Goal: Information Seeking & Learning: Learn about a topic

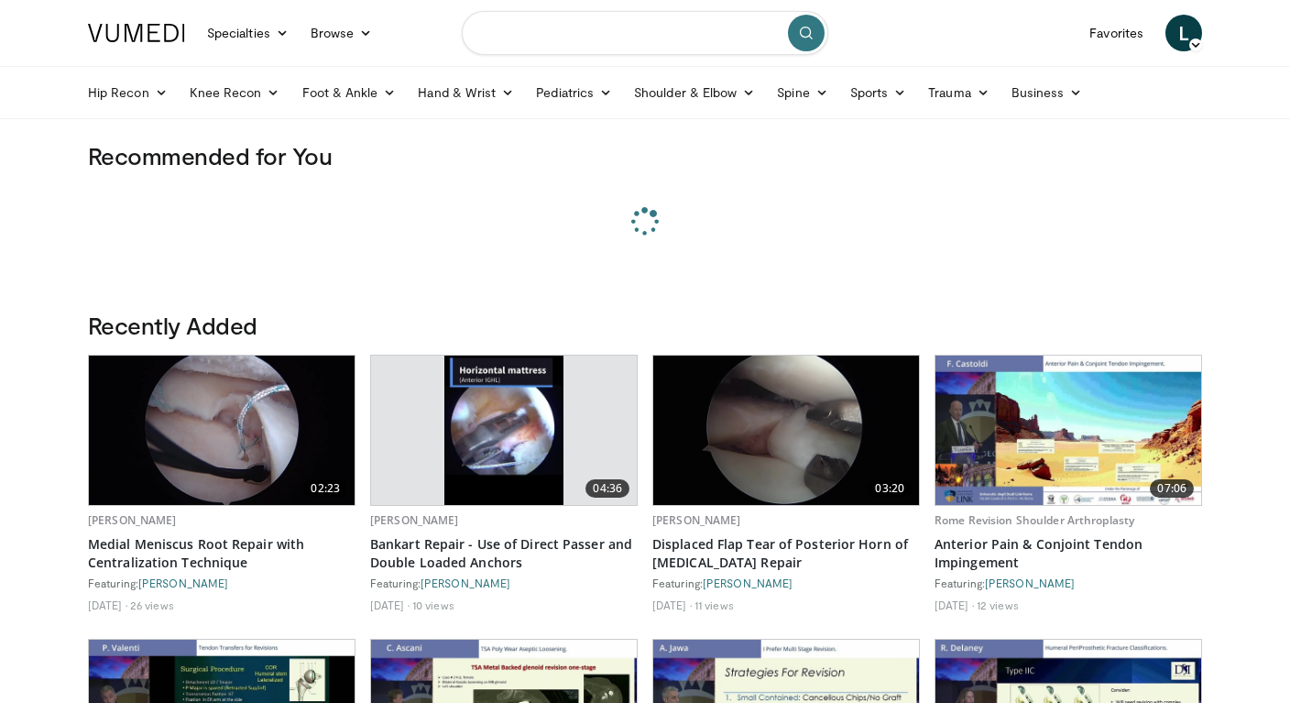
click at [609, 37] on input "Search topics, interventions" at bounding box center [645, 33] width 367 height 44
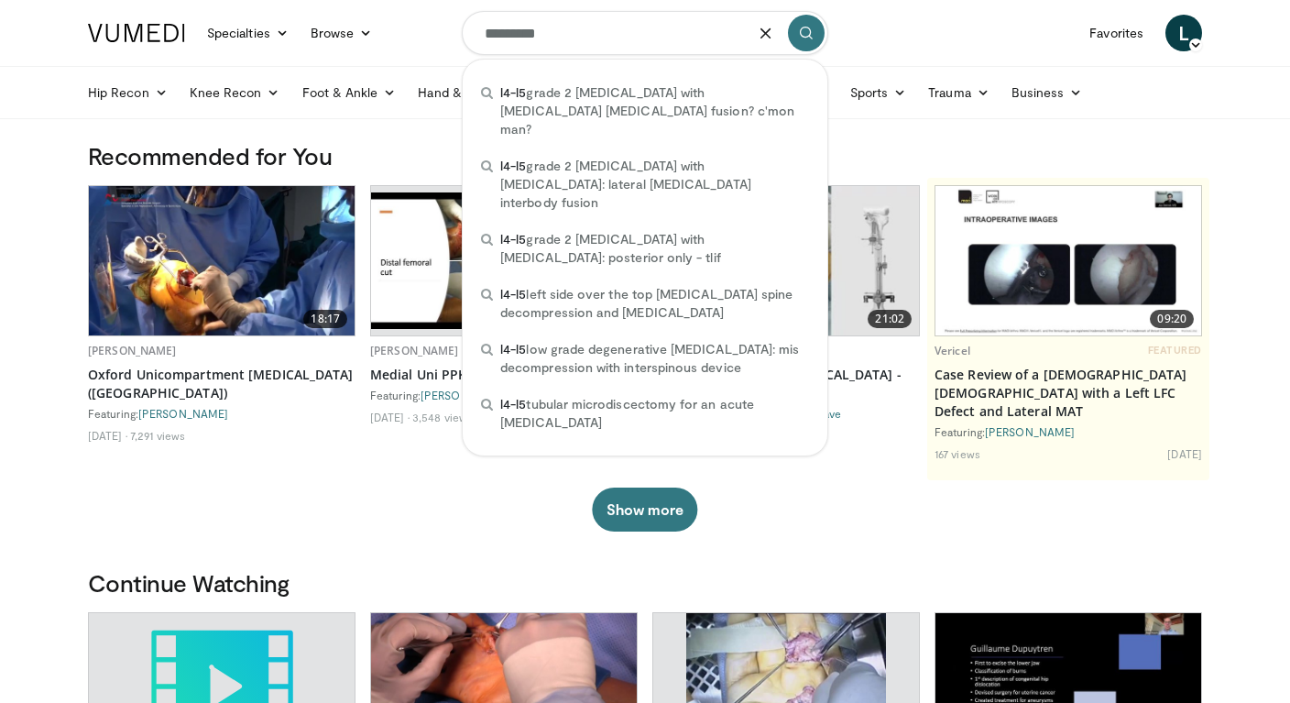
type input "**********"
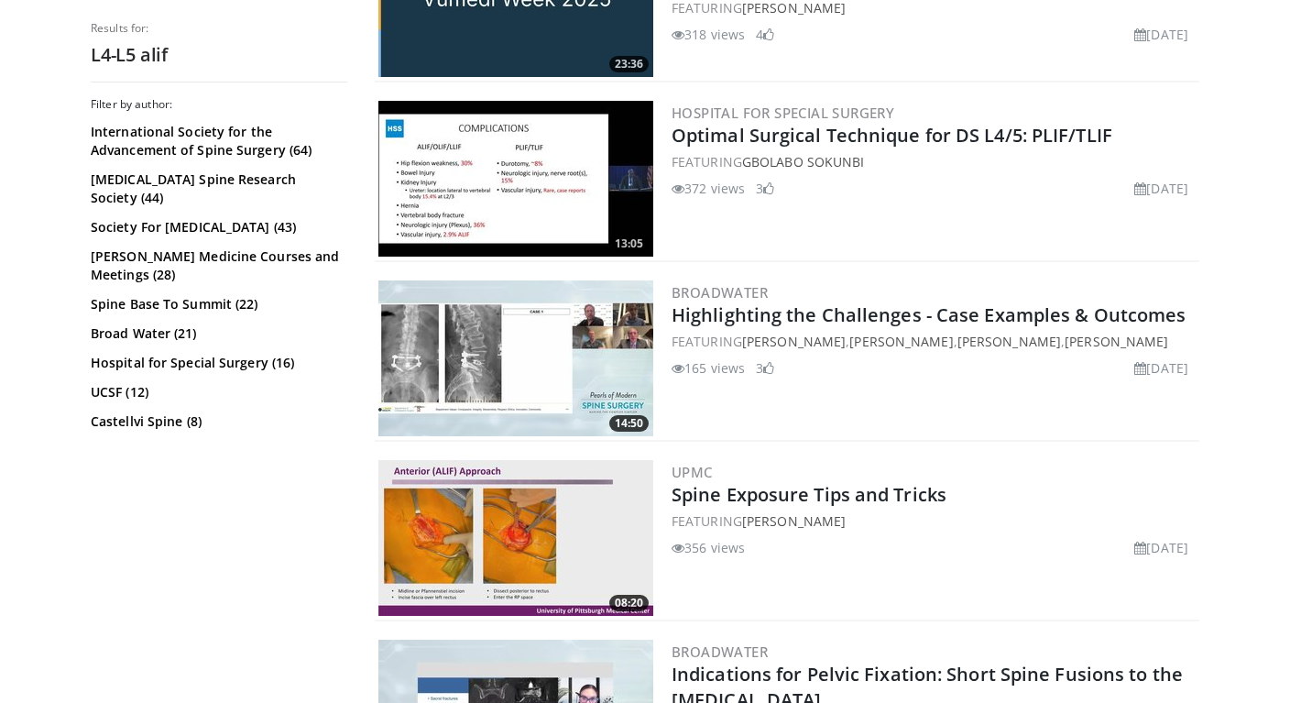
scroll to position [1194, 0]
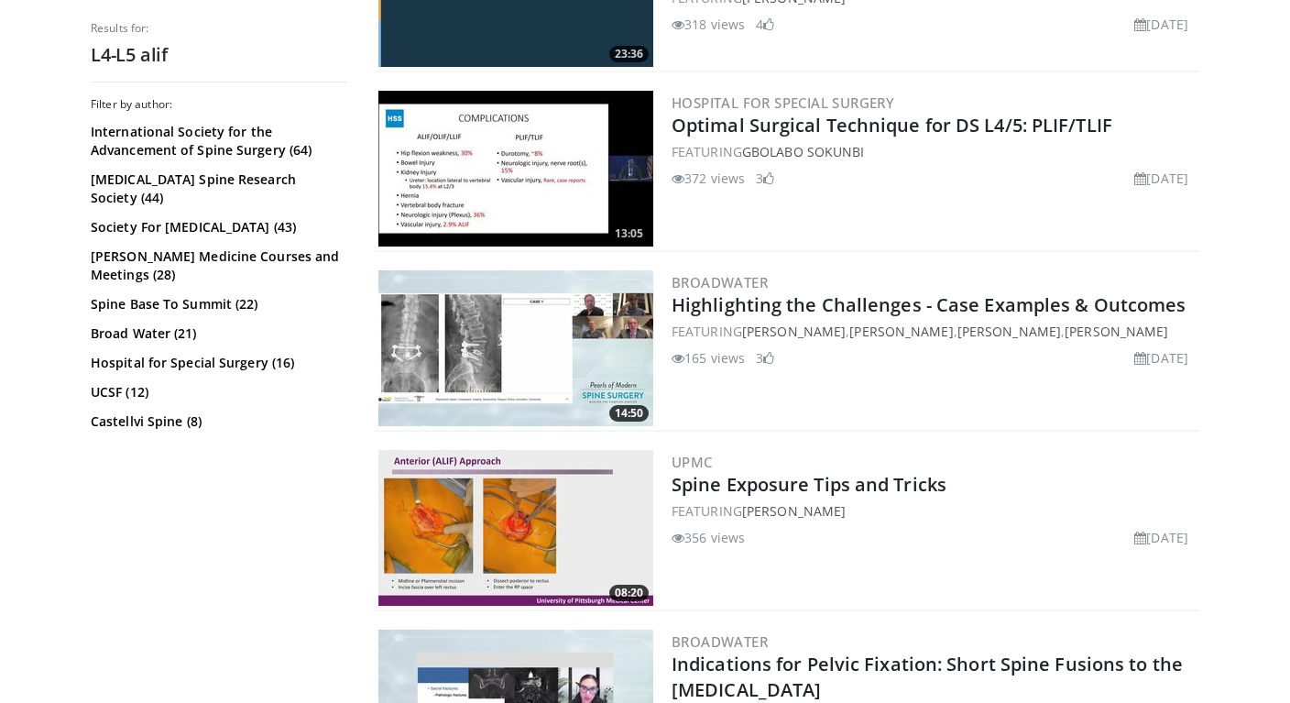
click at [580, 521] on img at bounding box center [515, 528] width 275 height 156
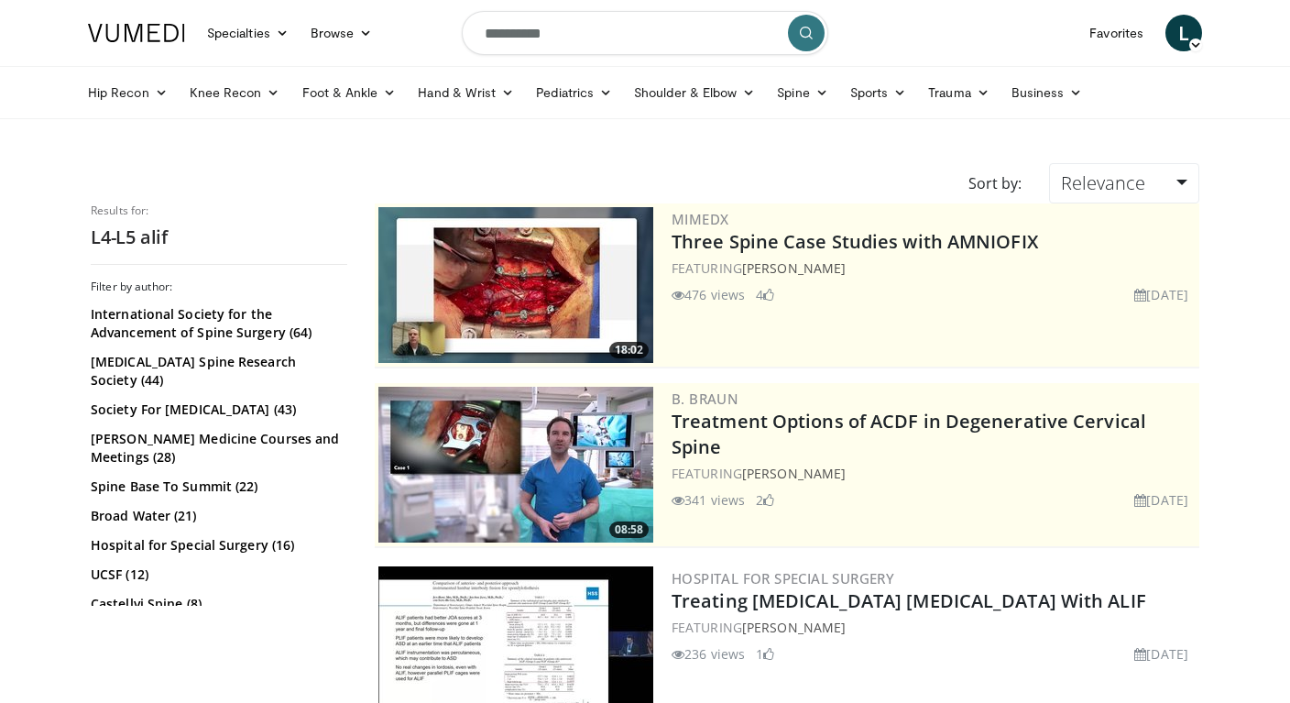
scroll to position [0, 0]
drag, startPoint x: 578, startPoint y: 34, endPoint x: -22, endPoint y: 32, distance: 600.2
click at [0, 32] on html "Specialties Adult & Family Medicine Allergy, Asthma, Immunology Anesthesiology …" at bounding box center [645, 351] width 1290 height 703
type input "**********"
click at [810, 30] on icon "submit" at bounding box center [806, 33] width 15 height 15
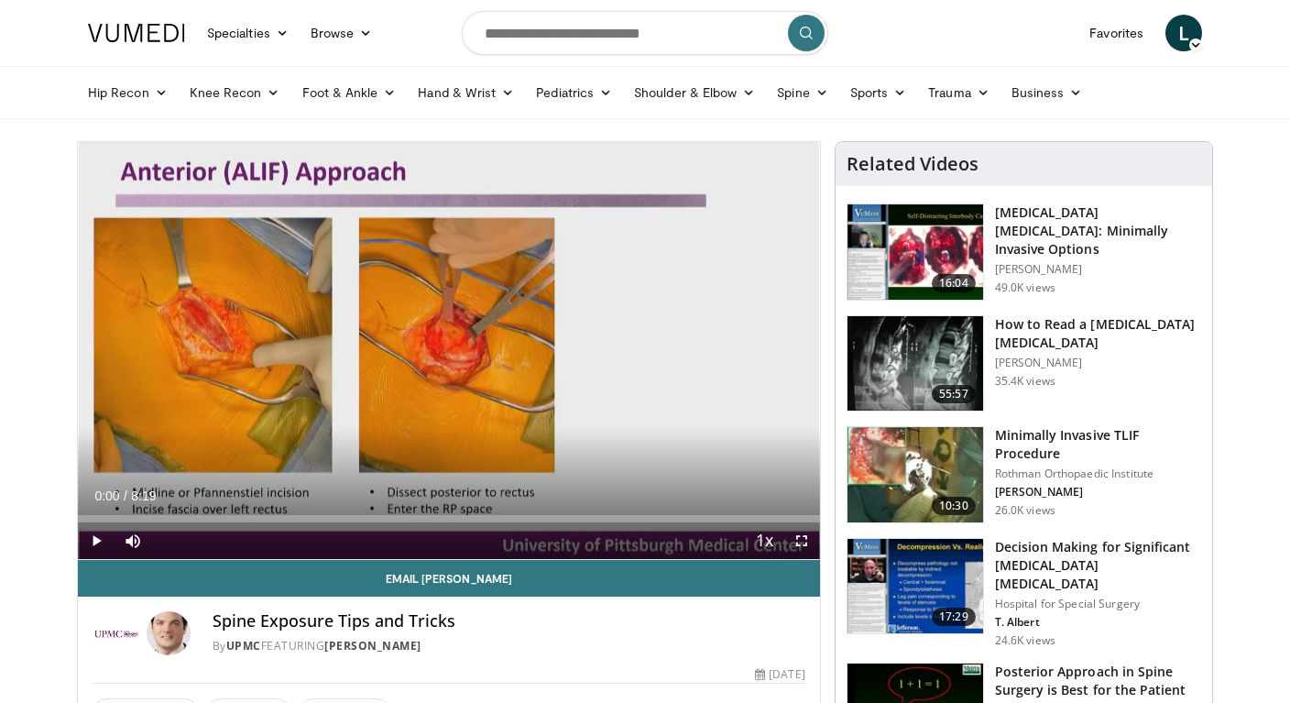
click at [101, 539] on span "Video Player" at bounding box center [96, 540] width 37 height 37
click at [805, 545] on span "Video Player" at bounding box center [801, 540] width 37 height 37
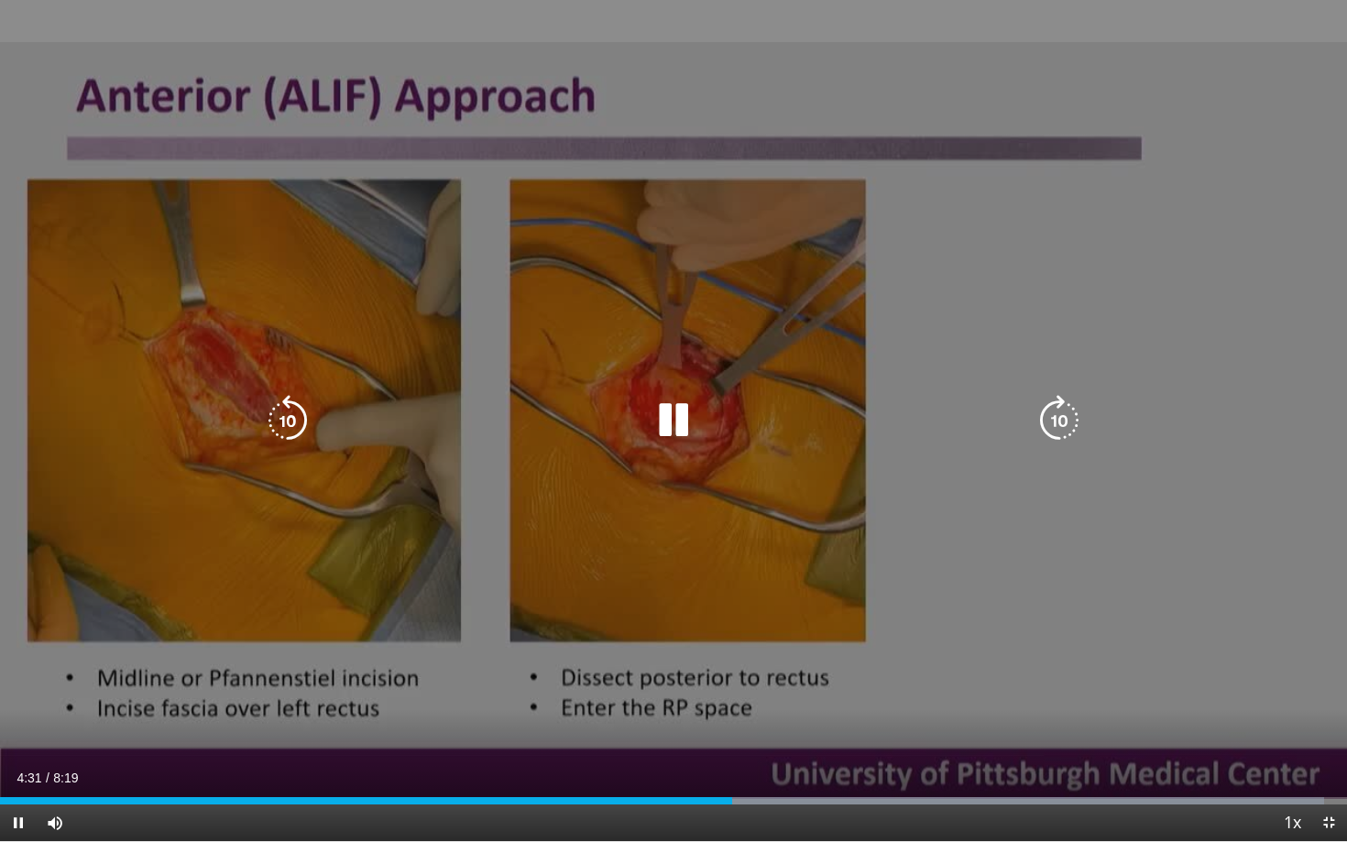
click at [282, 408] on icon "Video Player" at bounding box center [287, 420] width 51 height 51
click at [309, 415] on icon "Video Player" at bounding box center [287, 420] width 51 height 51
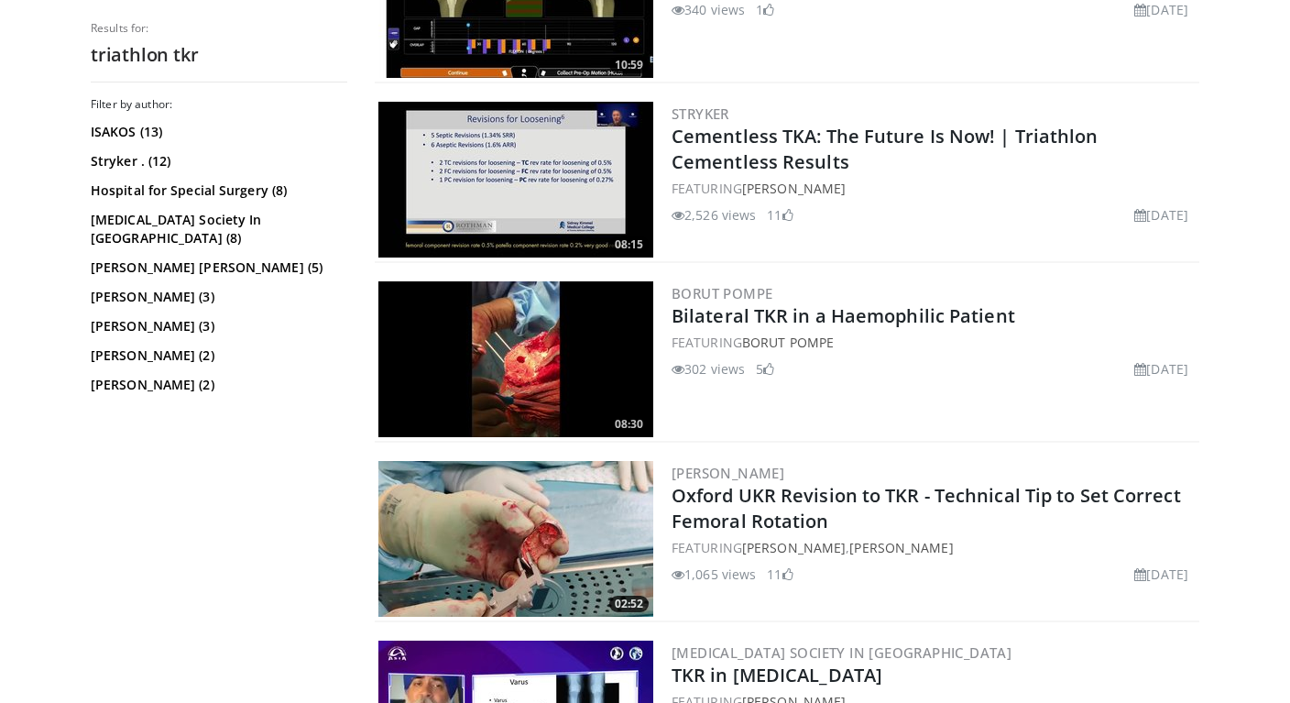
scroll to position [1002, 0]
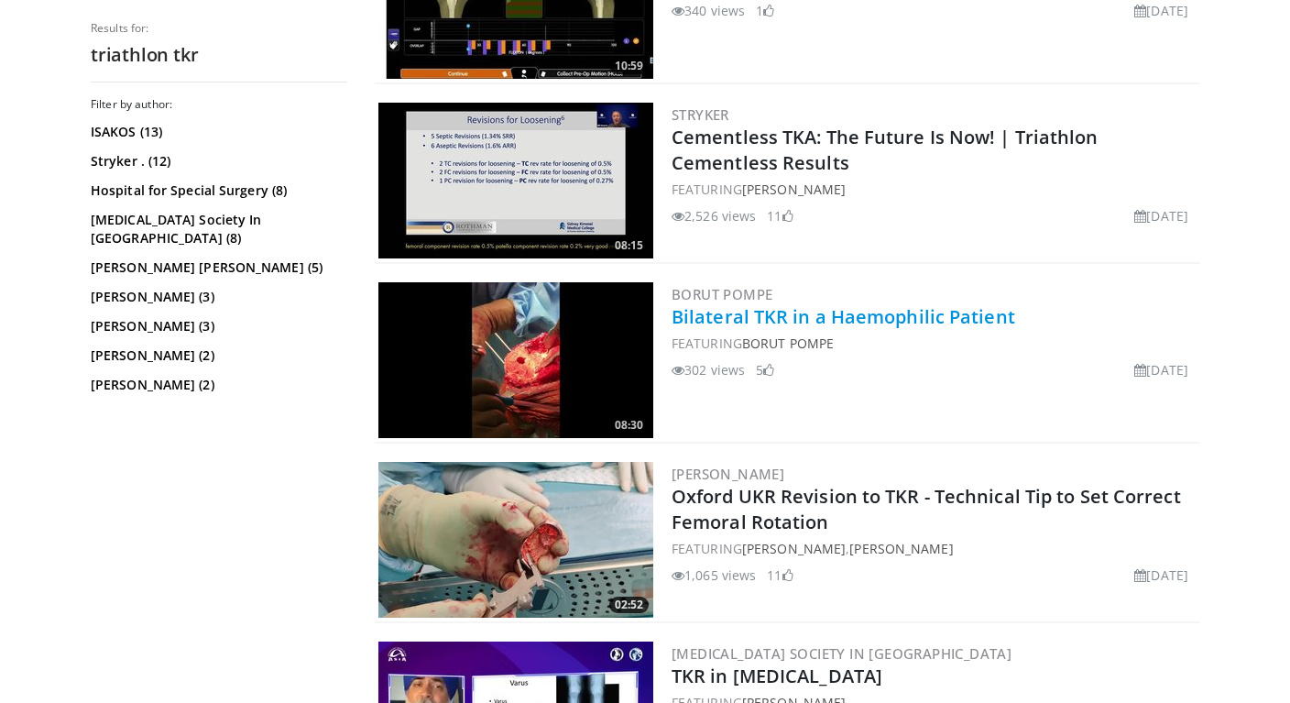
click at [721, 321] on link "Bilateral TKR in a Haemophilic Patient" at bounding box center [844, 316] width 344 height 25
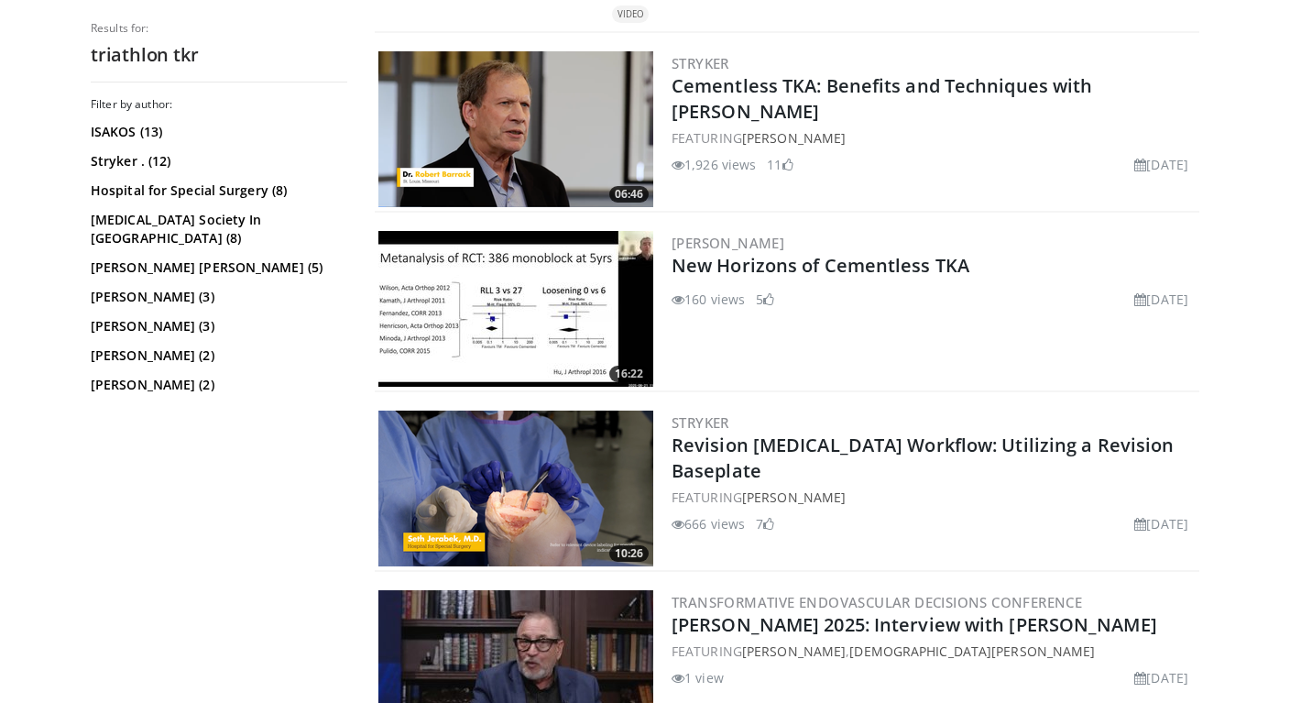
scroll to position [3033, 0]
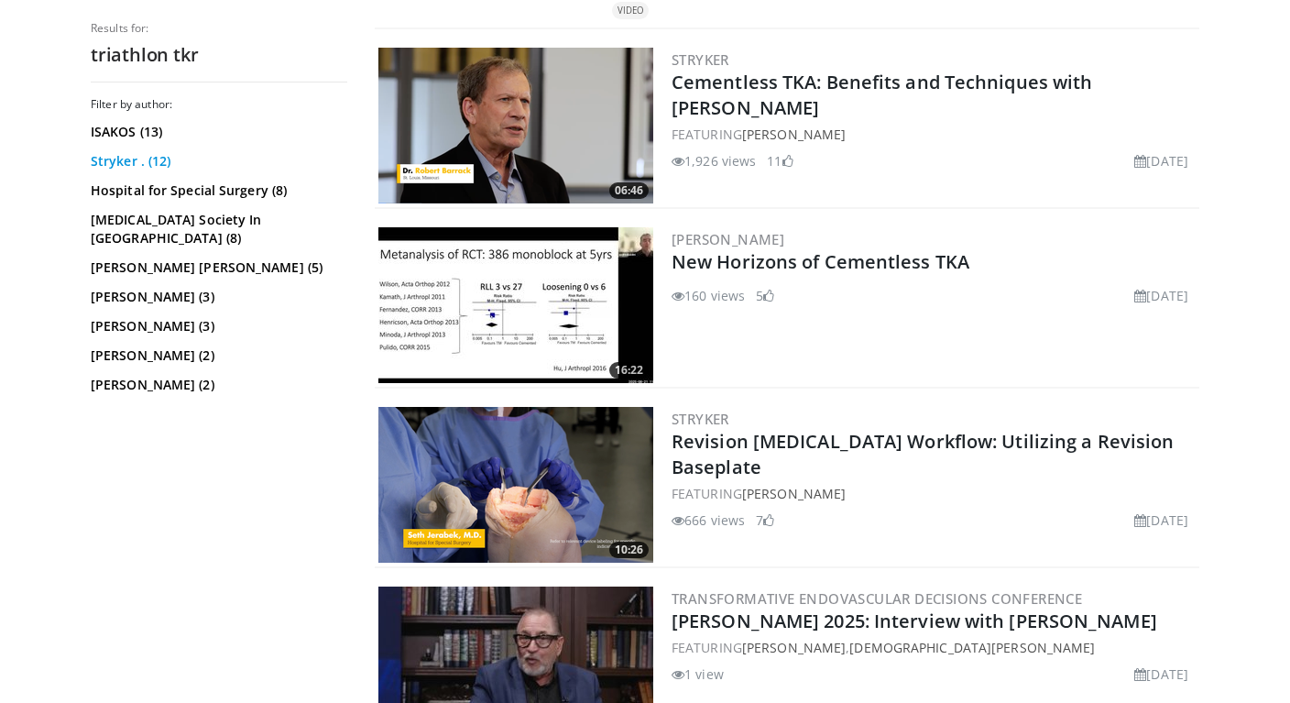
click at [123, 158] on link "Stryker . (12)" at bounding box center [217, 161] width 252 height 18
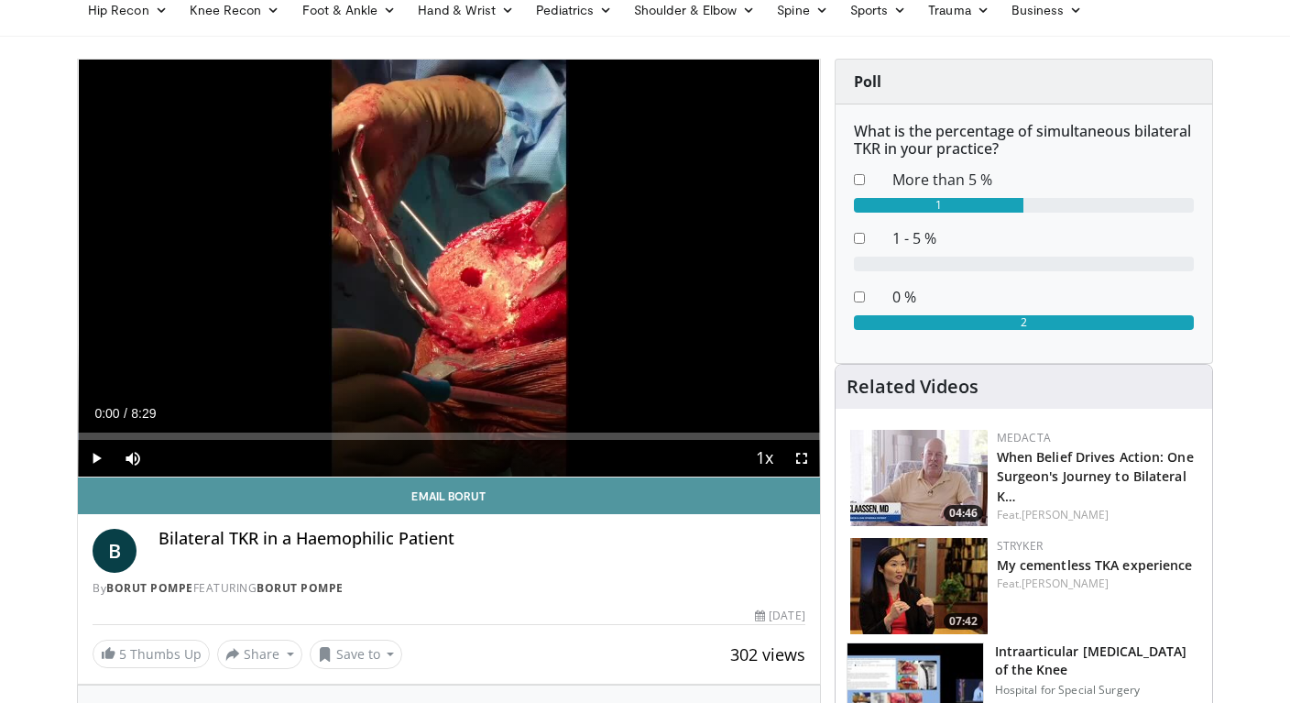
scroll to position [75, 0]
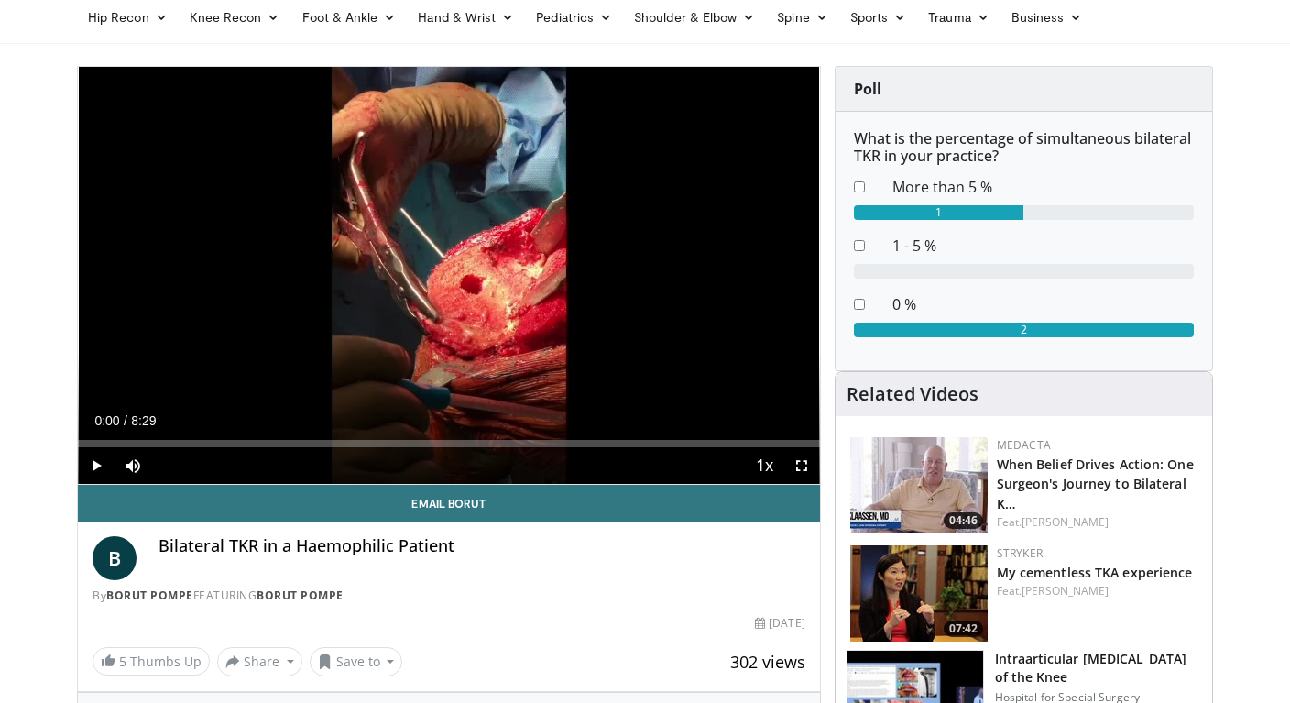
click at [91, 467] on span "Video Player" at bounding box center [96, 465] width 37 height 37
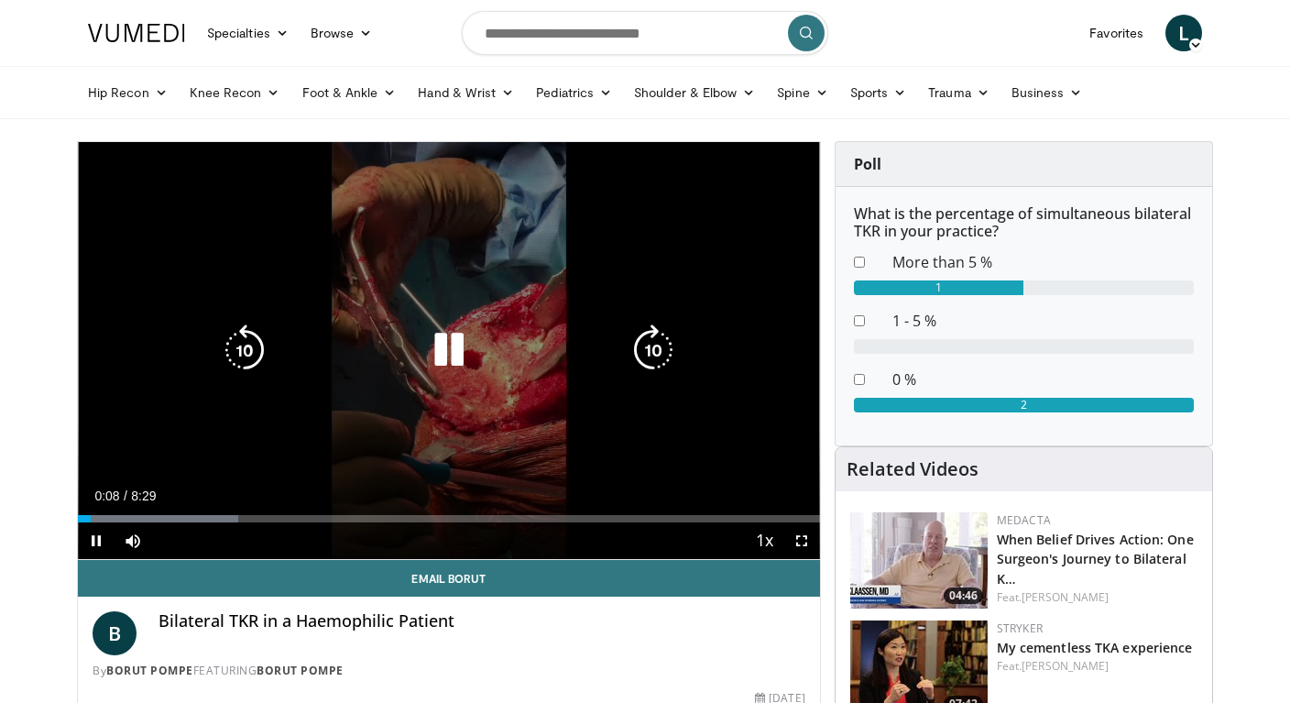
scroll to position [0, 0]
click at [655, 350] on icon "Video Player" at bounding box center [653, 349] width 51 height 51
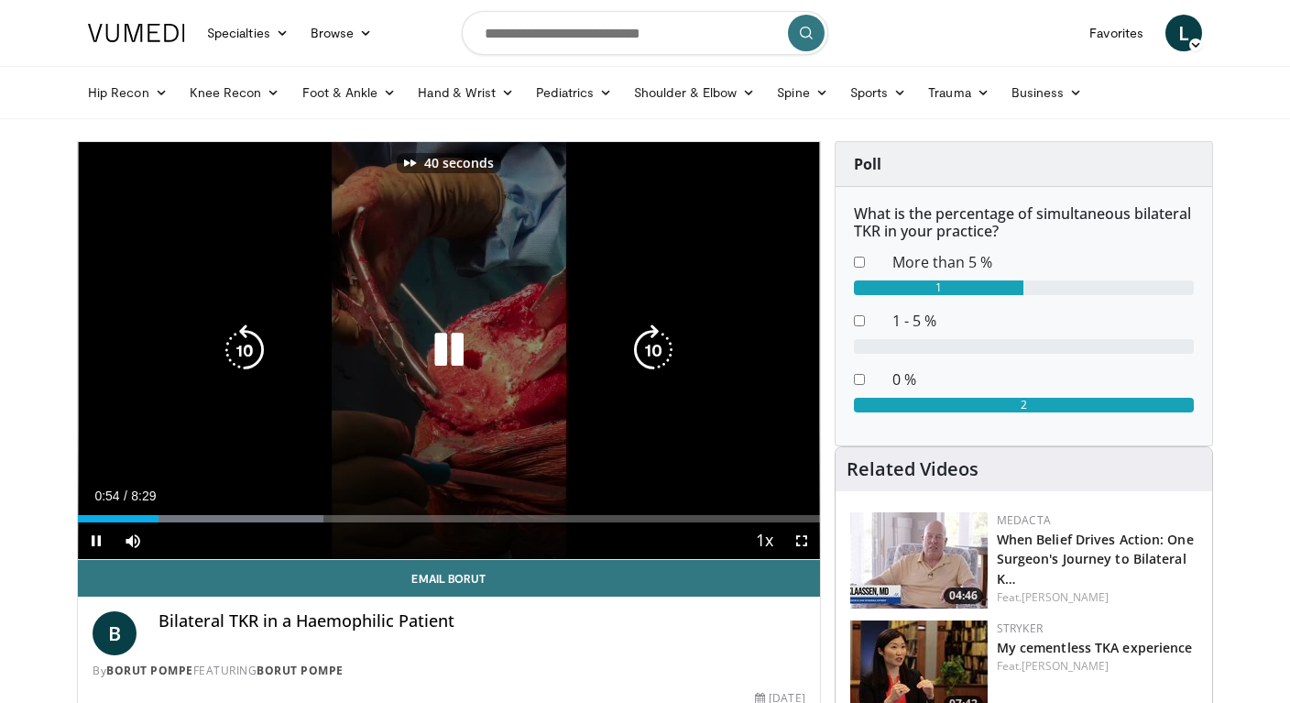
click at [655, 350] on icon "Video Player" at bounding box center [653, 349] width 51 height 51
click at [649, 350] on icon "Video Player" at bounding box center [653, 349] width 51 height 51
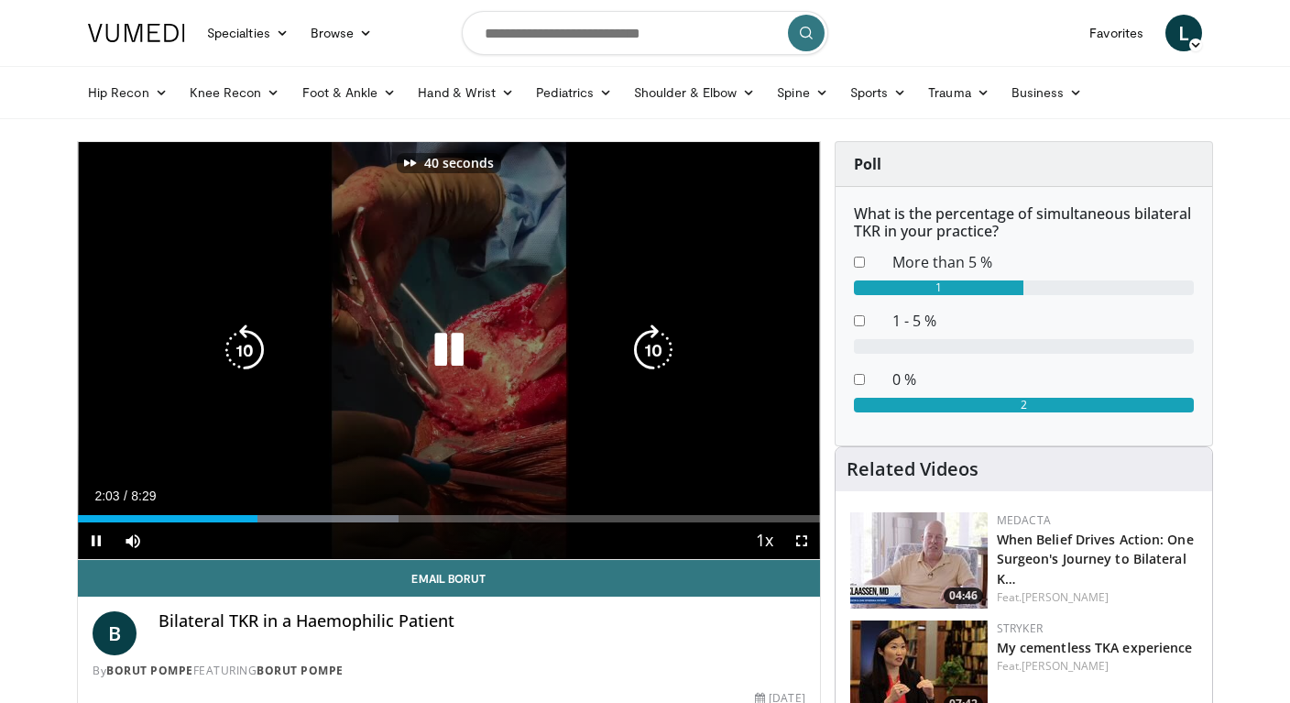
click at [649, 350] on icon "Video Player" at bounding box center [653, 349] width 51 height 51
drag, startPoint x: 649, startPoint y: 350, endPoint x: 593, endPoint y: 474, distance: 135.7
click at [593, 474] on div "50 seconds Tap to unmute" at bounding box center [449, 350] width 742 height 417
click at [659, 356] on icon "Video Player" at bounding box center [653, 349] width 51 height 51
click at [252, 343] on icon "Video Player" at bounding box center [244, 349] width 51 height 51
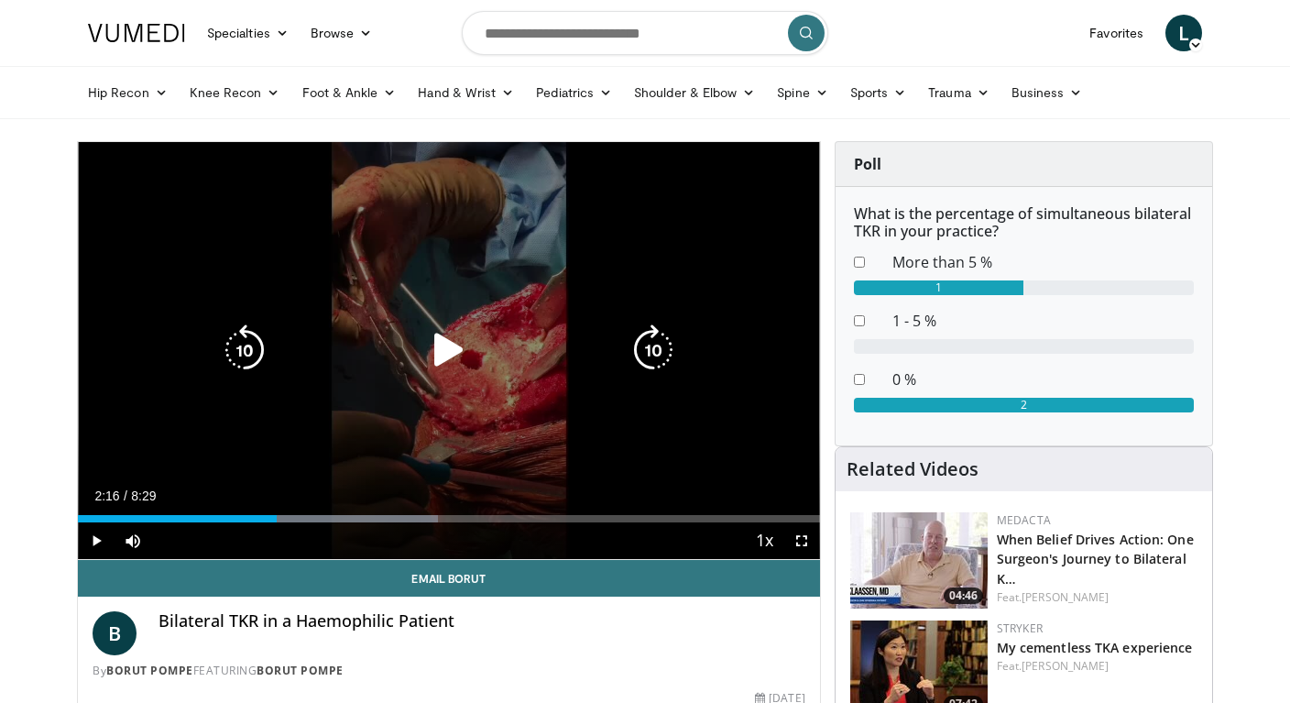
click at [626, 335] on div "Video Player" at bounding box center [448, 350] width 445 height 37
click at [443, 349] on icon "Video Player" at bounding box center [448, 349] width 51 height 51
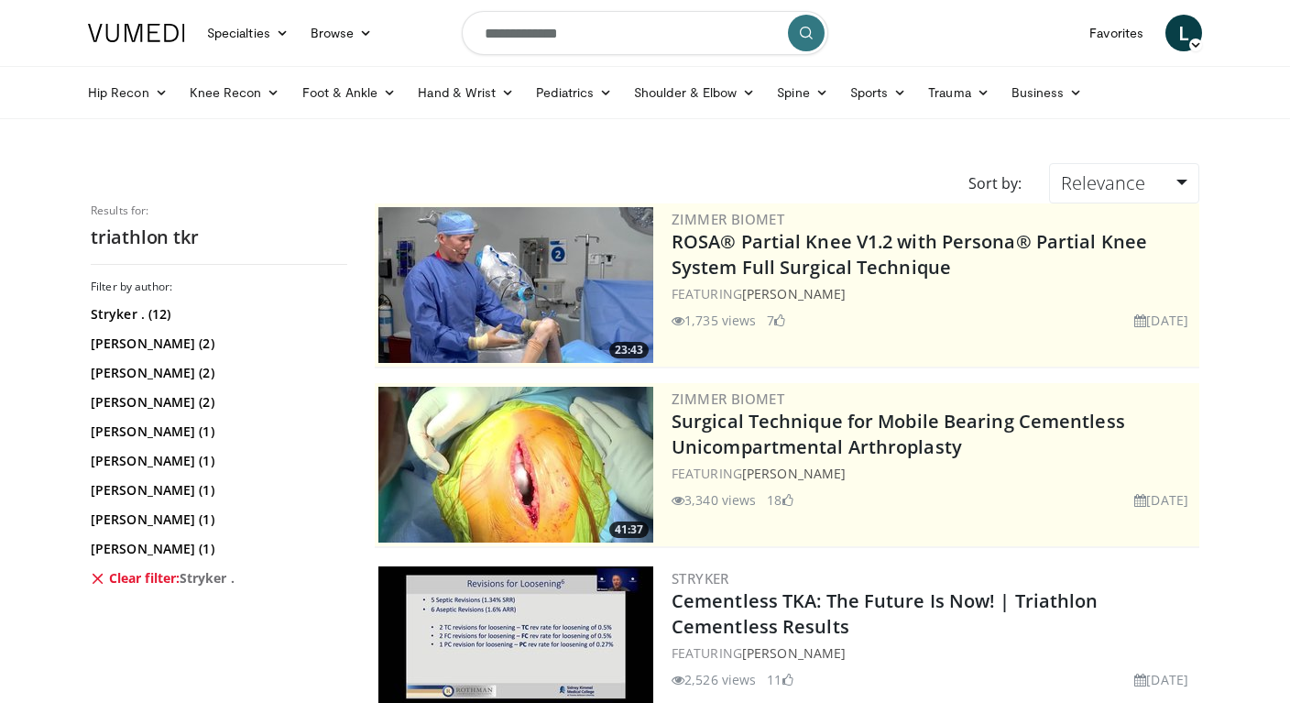
click at [93, 582] on icon at bounding box center [98, 578] width 15 height 15
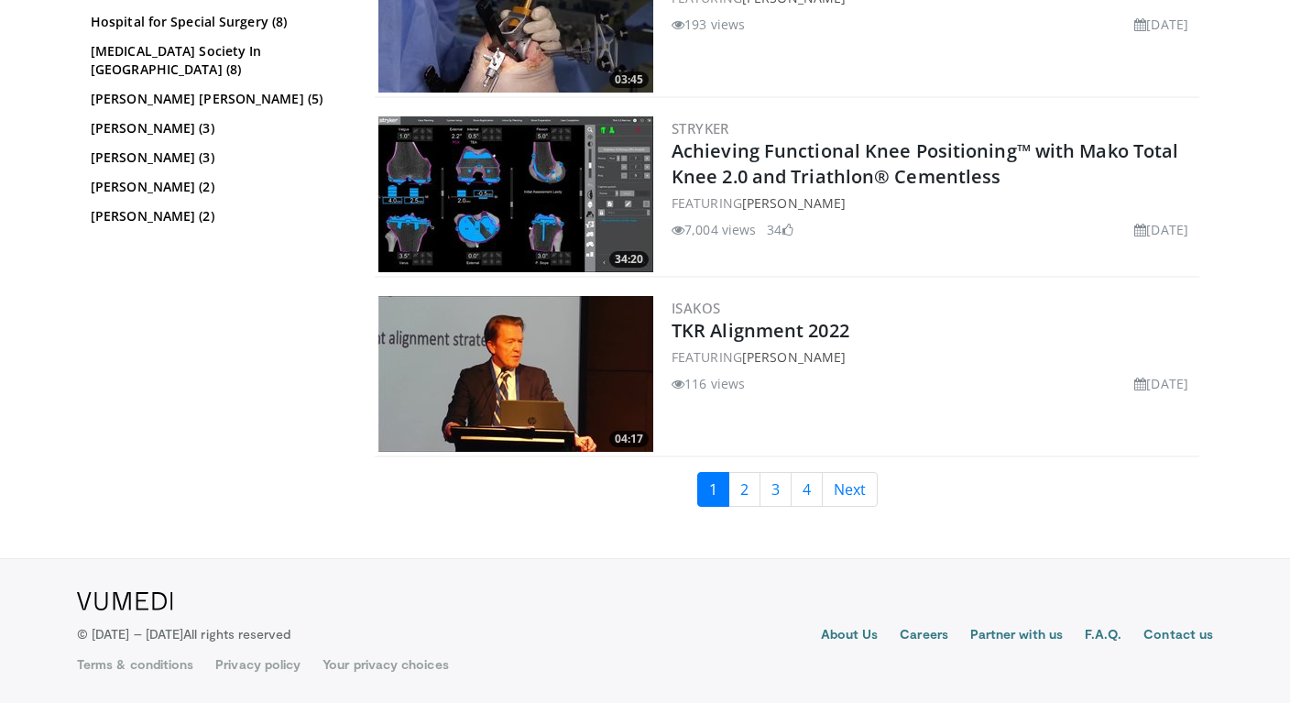
scroll to position [4042, 0]
click at [742, 498] on link "2" at bounding box center [744, 489] width 32 height 35
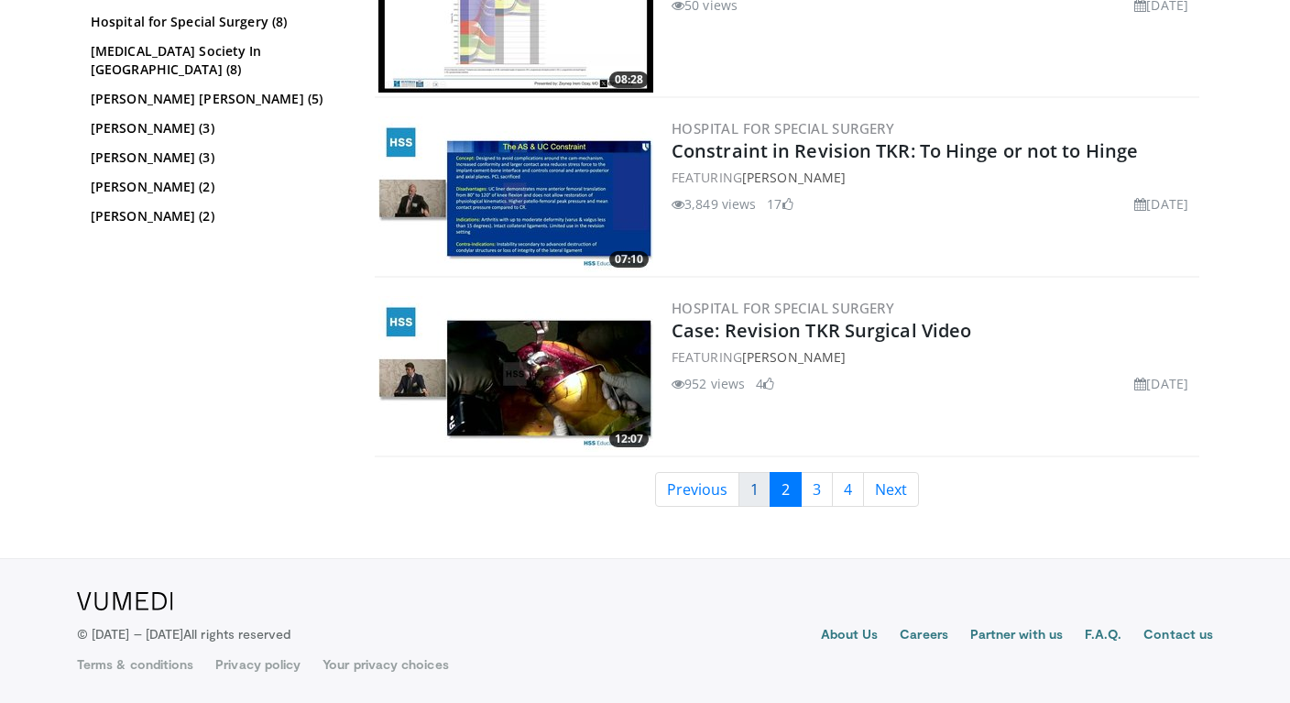
scroll to position [4042, 0]
click at [816, 478] on link "3" at bounding box center [817, 489] width 32 height 35
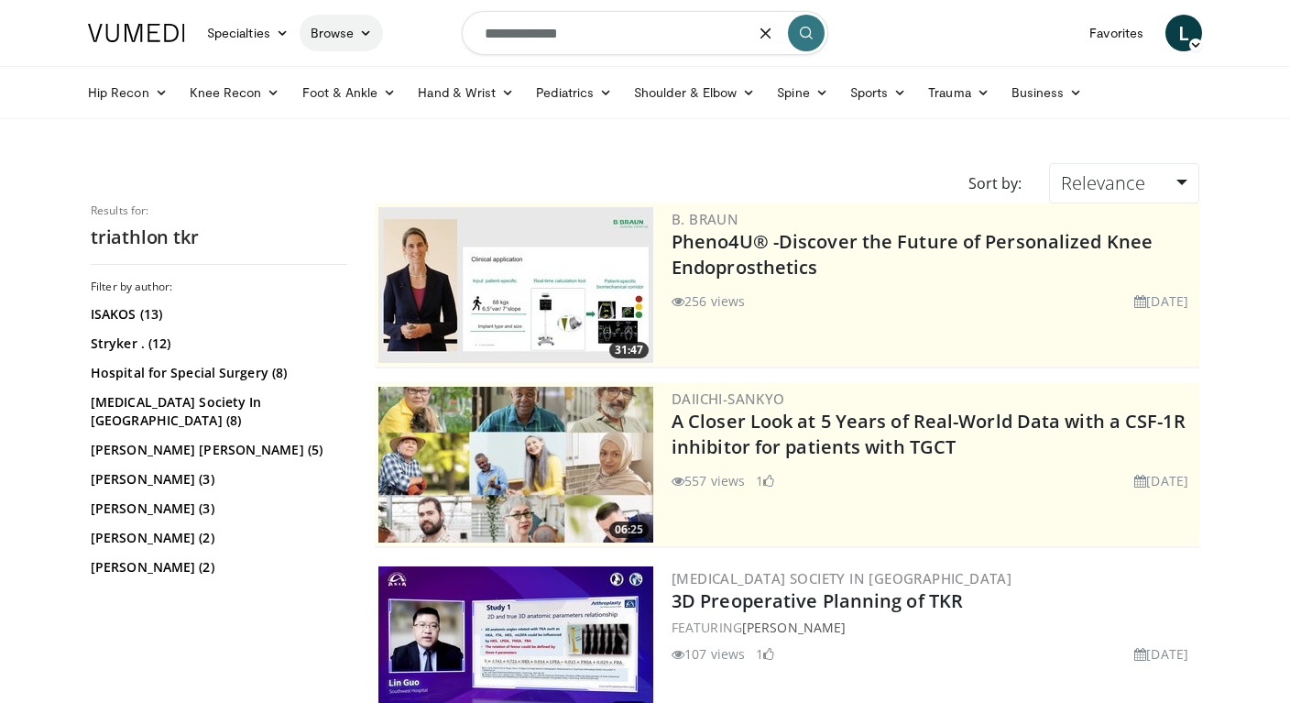
drag, startPoint x: 595, startPoint y: 48, endPoint x: 318, endPoint y: 46, distance: 276.7
click at [318, 45] on nav "Specialties Adult & Family Medicine Allergy, Asthma, Immunology Anesthesiology …" at bounding box center [645, 33] width 1136 height 66
drag, startPoint x: 611, startPoint y: 36, endPoint x: 279, endPoint y: 18, distance: 333.1
click at [279, 18] on nav "Specialties Adult & Family Medicine Allergy, Asthma, Immunology Anesthesiology …" at bounding box center [645, 33] width 1136 height 66
type input "**********"
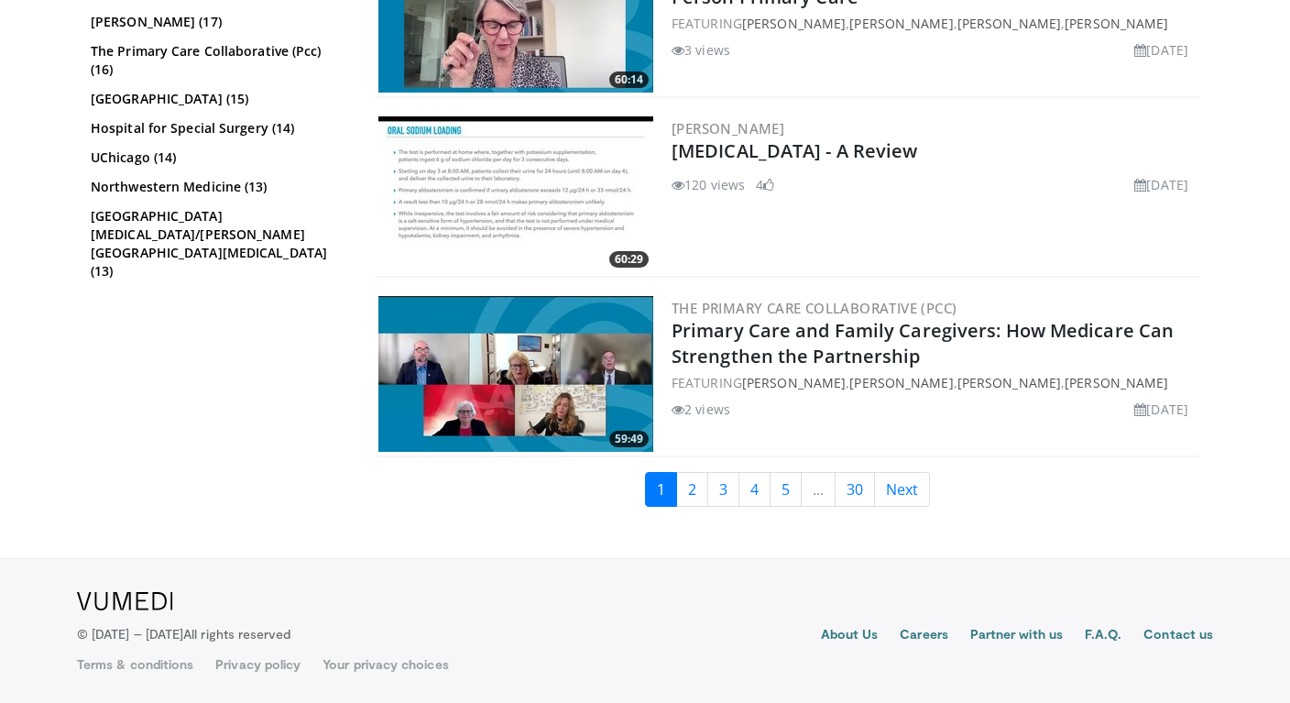
scroll to position [4401, 0]
click at [696, 486] on link "2" at bounding box center [692, 489] width 32 height 35
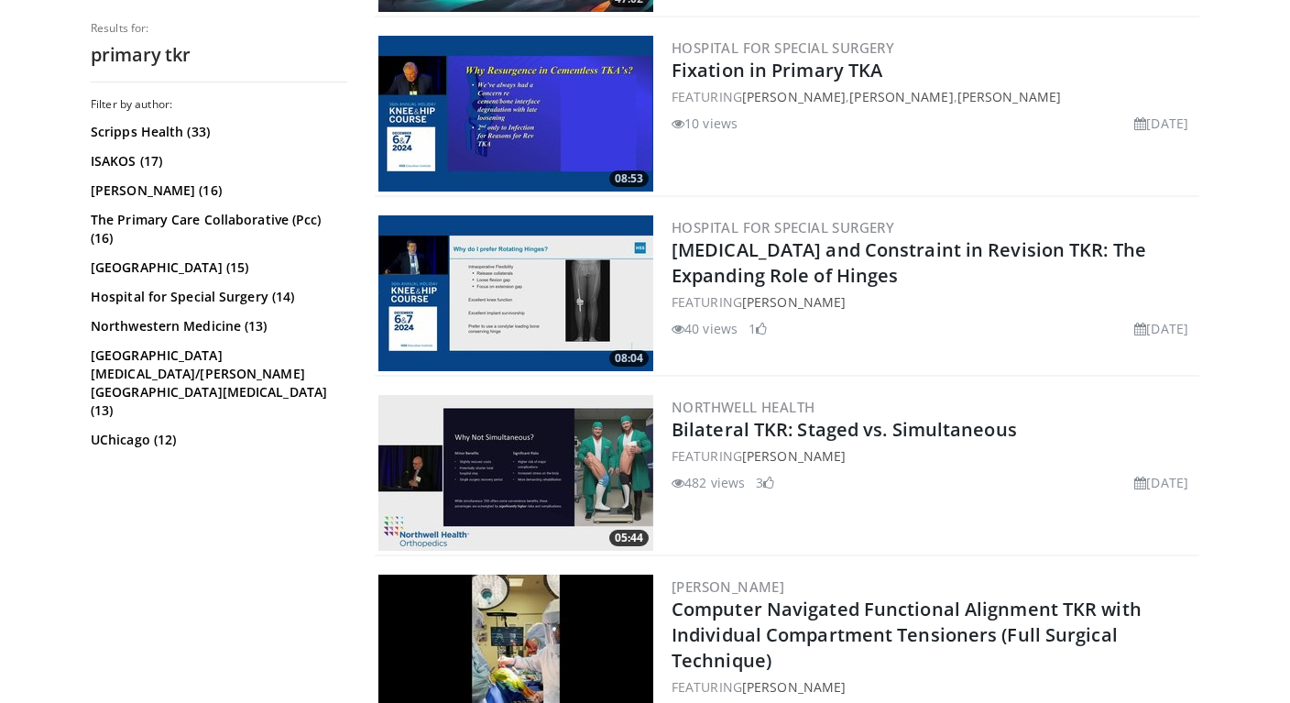
scroll to position [2534, 0]
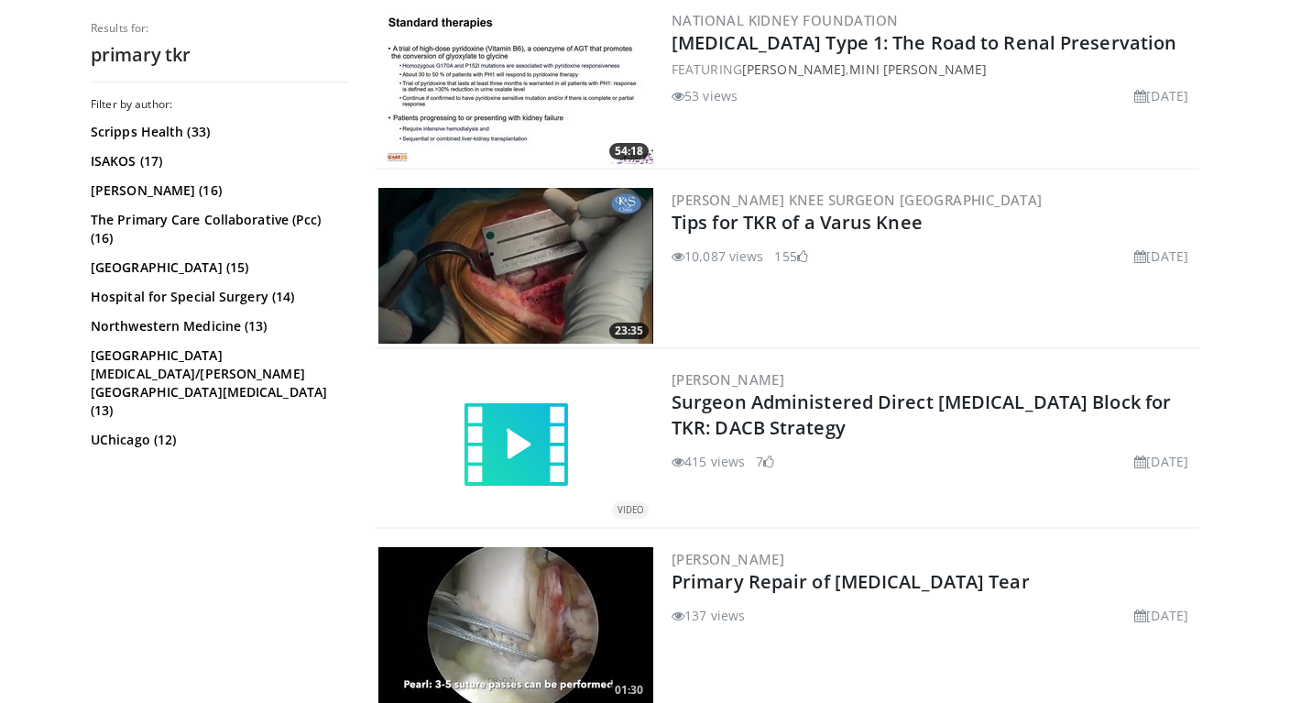
click at [504, 268] on img at bounding box center [515, 266] width 275 height 156
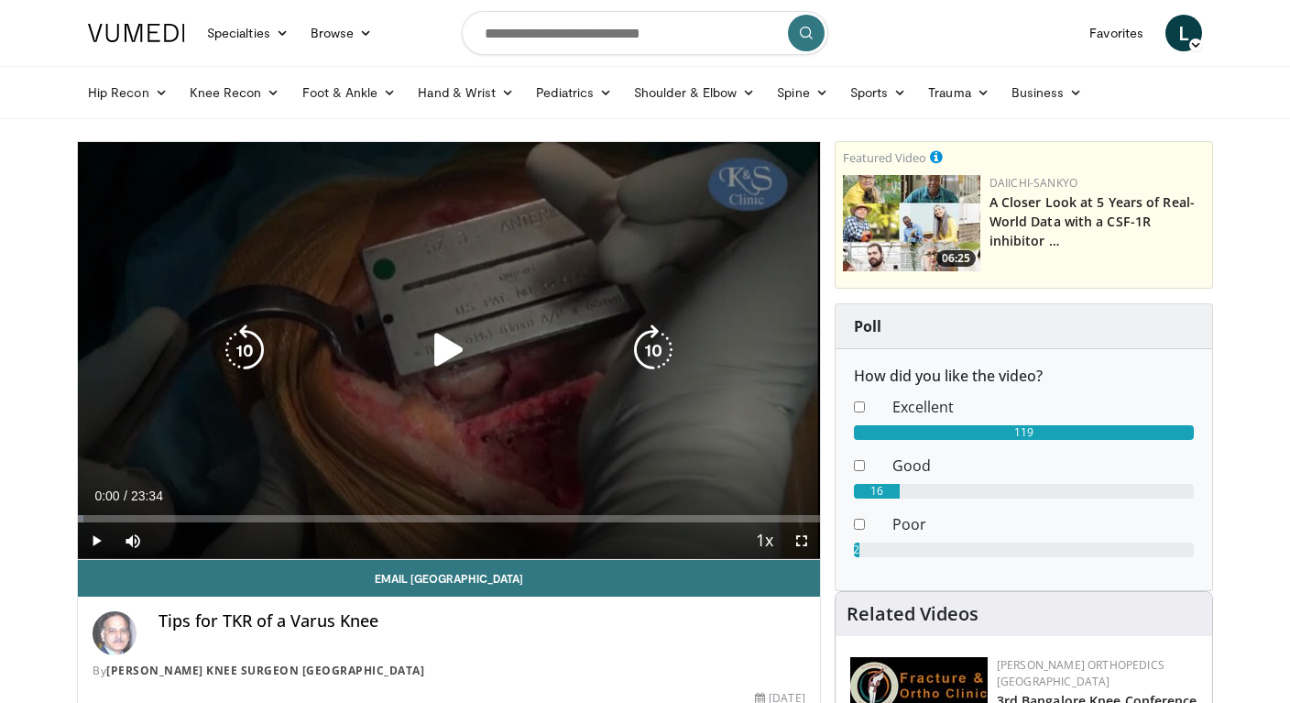
click at [442, 348] on icon "Video Player" at bounding box center [448, 349] width 51 height 51
click at [235, 350] on icon "Video Player" at bounding box center [244, 349] width 51 height 51
click at [441, 352] on icon "Video Player" at bounding box center [448, 349] width 51 height 51
